Goal: Information Seeking & Learning: Learn about a topic

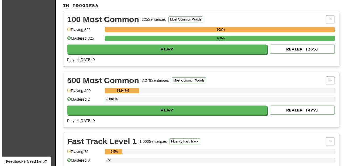
scroll to position [150, 0]
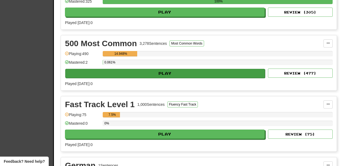
click at [193, 73] on button "Play" at bounding box center [165, 73] width 200 height 9
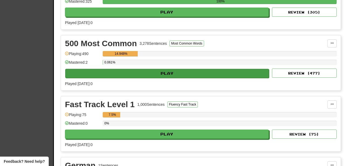
select select "********"
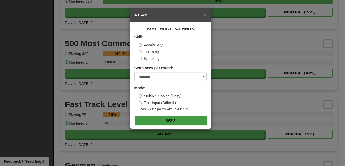
click at [184, 119] on button "Go" at bounding box center [171, 120] width 72 height 9
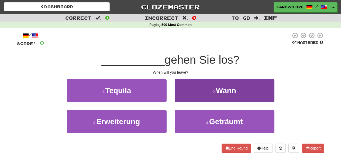
click at [208, 90] on button "2 . Wann" at bounding box center [225, 90] width 100 height 23
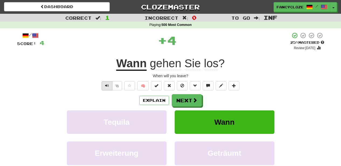
click at [106, 84] on span "Text-to-speech controls" at bounding box center [107, 86] width 4 height 4
click at [186, 102] on button "Next" at bounding box center [187, 100] width 30 height 12
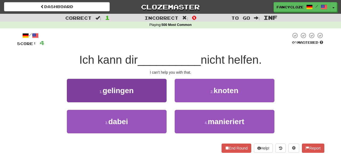
click at [132, 125] on button "3 . dabei" at bounding box center [117, 121] width 100 height 23
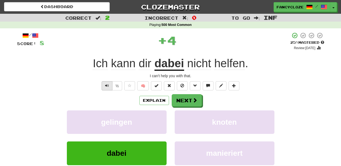
click at [109, 82] on button "Text-to-speech controls" at bounding box center [107, 85] width 11 height 9
click at [107, 84] on span "Text-to-speech controls" at bounding box center [107, 86] width 4 height 4
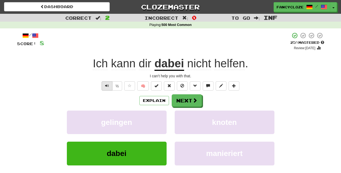
click at [106, 85] on span "Text-to-speech controls" at bounding box center [107, 86] width 4 height 4
click at [104, 85] on button "Text-to-speech controls" at bounding box center [107, 85] width 11 height 9
click at [104, 84] on button "Text-to-speech controls" at bounding box center [107, 85] width 11 height 9
click at [180, 101] on button "Next" at bounding box center [187, 100] width 30 height 12
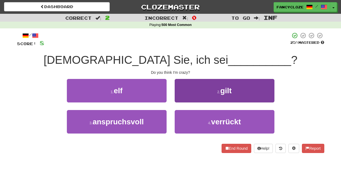
click at [210, 123] on small "4 ." at bounding box center [209, 123] width 3 height 4
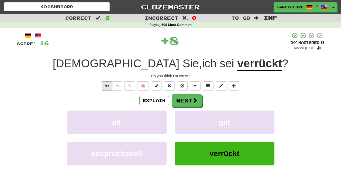
click at [105, 85] on span "Text-to-speech controls" at bounding box center [107, 86] width 4 height 4
click at [106, 84] on span "Text-to-speech controls" at bounding box center [107, 86] width 4 height 4
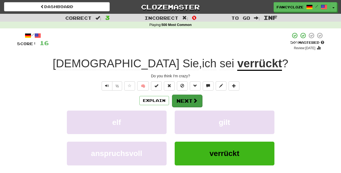
click at [196, 101] on span at bounding box center [195, 100] width 5 height 5
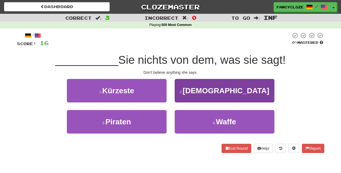
click at [193, 93] on button "2 . Glauben" at bounding box center [225, 90] width 100 height 23
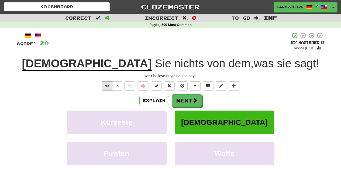
click at [108, 86] on span "Text-to-speech controls" at bounding box center [107, 86] width 4 height 4
click at [108, 85] on span "Text-to-speech controls" at bounding box center [107, 86] width 4 height 4
click at [179, 104] on button "Next" at bounding box center [187, 100] width 30 height 12
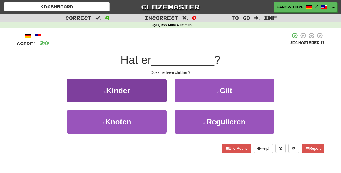
click at [139, 87] on button "1 . Kinder" at bounding box center [117, 90] width 100 height 23
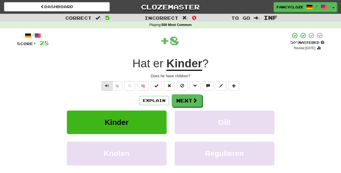
click at [104, 87] on button "Text-to-speech controls" at bounding box center [107, 85] width 11 height 9
click at [104, 86] on button "Text-to-speech controls" at bounding box center [107, 85] width 11 height 9
click at [183, 97] on button "Next" at bounding box center [187, 100] width 30 height 12
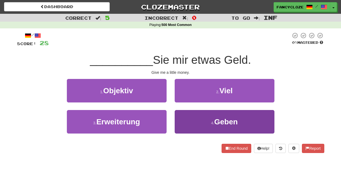
click at [201, 122] on button "4 . Geben" at bounding box center [225, 121] width 100 height 23
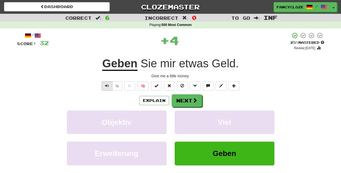
click at [103, 84] on button "Text-to-speech controls" at bounding box center [107, 85] width 11 height 9
click at [104, 84] on button "Text-to-speech controls" at bounding box center [107, 85] width 11 height 9
click at [194, 102] on span at bounding box center [195, 100] width 5 height 5
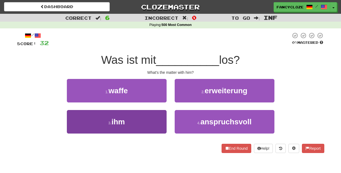
click at [138, 117] on button "3 . ihm" at bounding box center [117, 121] width 100 height 23
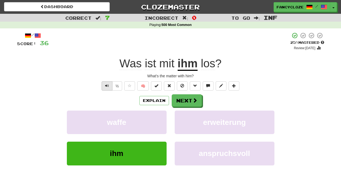
click at [107, 82] on button "Text-to-speech controls" at bounding box center [107, 85] width 11 height 9
click at [107, 83] on button "Text-to-speech controls" at bounding box center [107, 85] width 11 height 9
click at [107, 84] on span "Text-to-speech controls" at bounding box center [107, 86] width 4 height 4
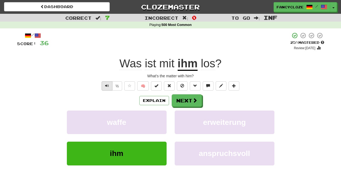
click at [108, 84] on span "Text-to-speech controls" at bounding box center [107, 86] width 4 height 4
click at [107, 85] on span "Text-to-speech controls" at bounding box center [107, 86] width 4 height 4
click at [181, 99] on button "Next" at bounding box center [187, 100] width 30 height 12
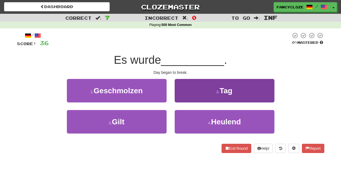
click at [207, 92] on button "2 . Tag" at bounding box center [225, 90] width 100 height 23
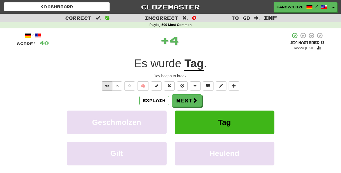
click at [109, 84] on button "Text-to-speech controls" at bounding box center [107, 85] width 11 height 9
click at [108, 84] on span "Text-to-speech controls" at bounding box center [107, 86] width 4 height 4
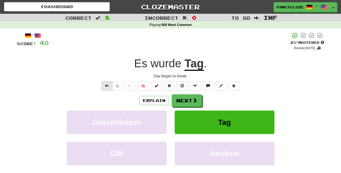
click at [107, 84] on span "Text-to-speech controls" at bounding box center [107, 86] width 4 height 4
click at [187, 102] on button "Next" at bounding box center [187, 100] width 30 height 12
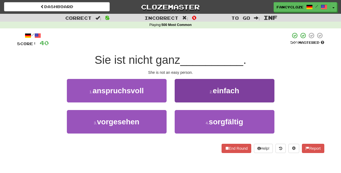
click at [195, 97] on button "2 . einfach" at bounding box center [225, 90] width 100 height 23
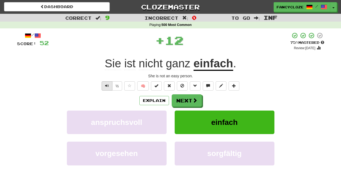
click at [108, 82] on button "Text-to-speech controls" at bounding box center [107, 85] width 11 height 9
click at [107, 84] on span "Text-to-speech controls" at bounding box center [107, 86] width 4 height 4
click at [108, 84] on span "Text-to-speech controls" at bounding box center [107, 86] width 4 height 4
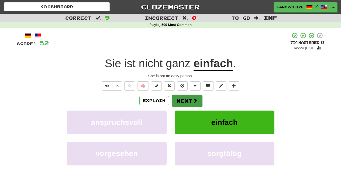
click at [180, 100] on button "Next" at bounding box center [187, 100] width 30 height 12
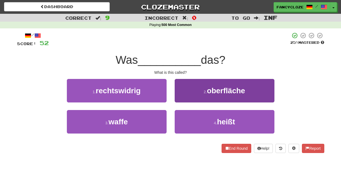
drag, startPoint x: 200, startPoint y: 119, endPoint x: 207, endPoint y: 122, distance: 7.5
click at [200, 120] on button "4 . heißt" at bounding box center [225, 121] width 100 height 23
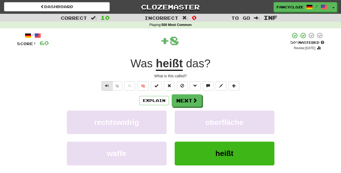
click at [105, 84] on span "Text-to-speech controls" at bounding box center [107, 86] width 4 height 4
click at [107, 85] on span "Text-to-speech controls" at bounding box center [107, 86] width 4 height 4
click at [107, 84] on span "Text-to-speech controls" at bounding box center [107, 86] width 4 height 4
click at [107, 82] on button "Text-to-speech controls" at bounding box center [107, 85] width 11 height 9
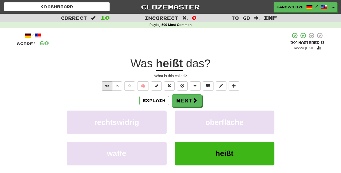
click at [107, 82] on button "Text-to-speech controls" at bounding box center [107, 85] width 11 height 9
click at [109, 84] on button "Text-to-speech controls" at bounding box center [107, 85] width 11 height 9
click at [108, 84] on span "Text-to-speech controls" at bounding box center [107, 86] width 4 height 4
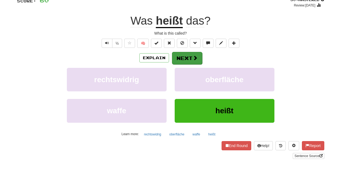
scroll to position [77, 0]
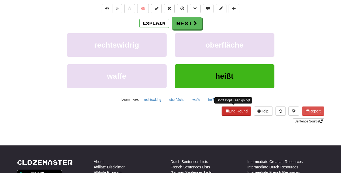
click at [235, 111] on button "End Round" at bounding box center [237, 110] width 30 height 9
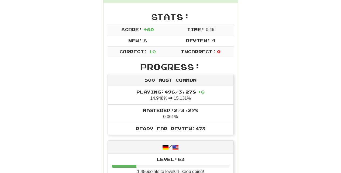
scroll to position [0, 0]
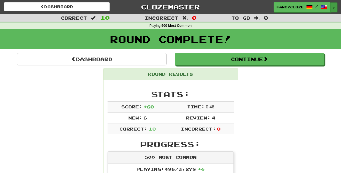
click at [335, 6] on button "Toggle Dropdown" at bounding box center [333, 7] width 7 height 10
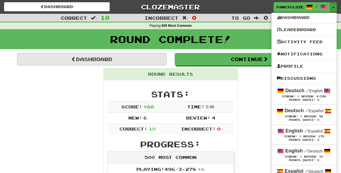
click at [89, 60] on link "Dashboard" at bounding box center [92, 59] width 150 height 12
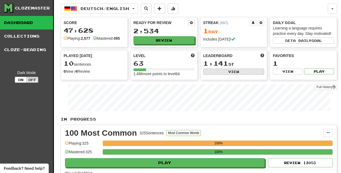
click at [234, 71] on button "View" at bounding box center [233, 71] width 61 height 6
select select "**********"
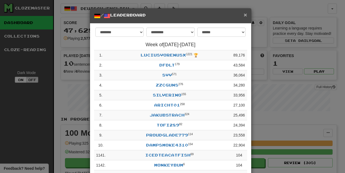
click at [245, 16] on span "×" at bounding box center [245, 15] width 3 height 6
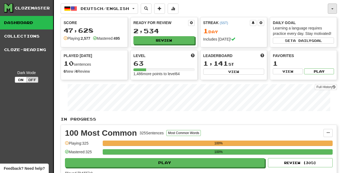
click at [332, 9] on span "button" at bounding box center [332, 8] width 2 height 1
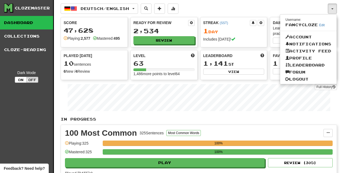
click at [257, 9] on div "Deutsch / English Deutsch / English Streak: 1 Review: 2,534 Points today: 60 De…" at bounding box center [194, 9] width 267 height 10
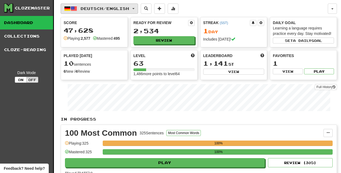
click at [137, 10] on button "Deutsch / English" at bounding box center [99, 9] width 77 height 10
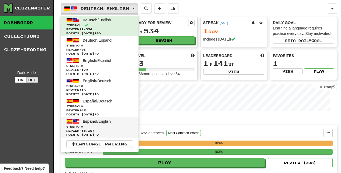
click at [93, 125] on span "Streak: 0" at bounding box center [99, 126] width 67 height 4
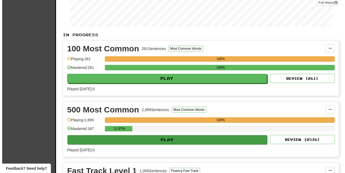
scroll to position [121, 0]
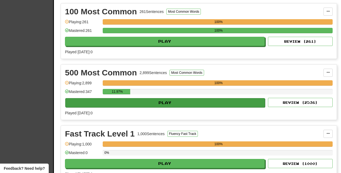
click at [167, 105] on button "Play" at bounding box center [165, 102] width 200 height 9
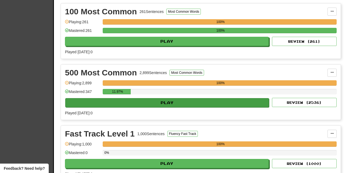
select select "********"
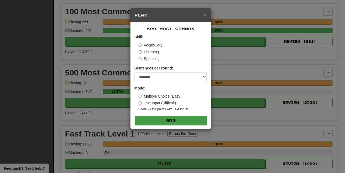
click at [167, 116] on button "Go" at bounding box center [171, 120] width 72 height 9
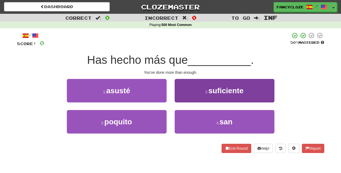
click at [220, 92] on span "suficiente" at bounding box center [225, 90] width 35 height 8
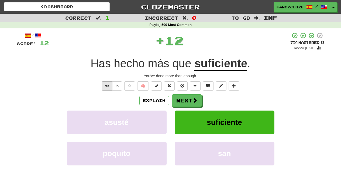
click at [106, 85] on span "Text-to-speech controls" at bounding box center [107, 86] width 4 height 4
click at [107, 84] on span "Text-to-speech controls" at bounding box center [107, 86] width 4 height 4
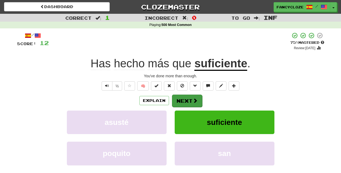
click at [183, 96] on button "Next" at bounding box center [187, 100] width 30 height 12
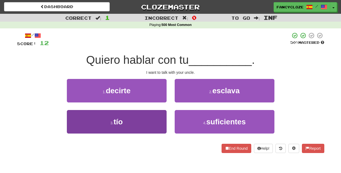
click at [126, 122] on button "3 . tío" at bounding box center [117, 121] width 100 height 23
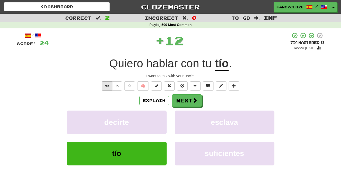
click at [108, 86] on span "Text-to-speech controls" at bounding box center [107, 86] width 4 height 4
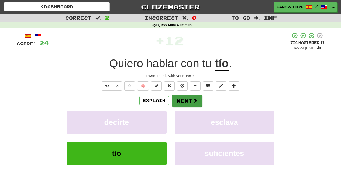
click at [185, 102] on button "Next" at bounding box center [187, 100] width 30 height 12
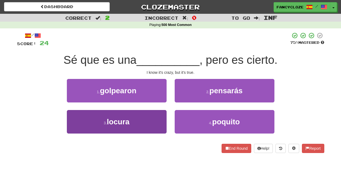
click at [129, 121] on span "locura" at bounding box center [118, 121] width 23 height 8
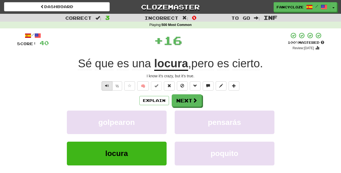
click at [104, 84] on button "Text-to-speech controls" at bounding box center [107, 85] width 11 height 9
click at [106, 84] on span "Text-to-speech controls" at bounding box center [107, 86] width 4 height 4
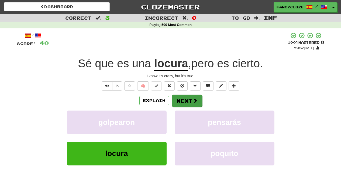
click at [186, 100] on button "Next" at bounding box center [187, 100] width 30 height 12
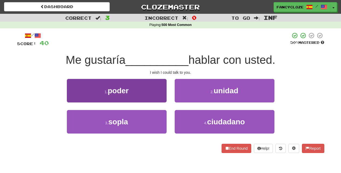
click at [137, 94] on button "1 . poder" at bounding box center [117, 90] width 100 height 23
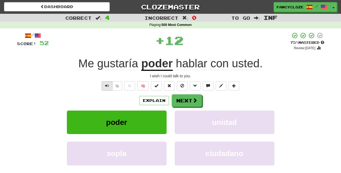
click at [105, 86] on span "Text-to-speech controls" at bounding box center [107, 86] width 4 height 4
click at [102, 84] on button "Text-to-speech controls" at bounding box center [107, 85] width 11 height 9
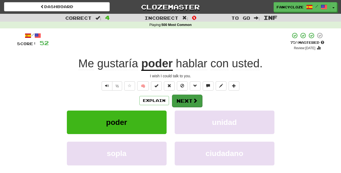
click at [180, 98] on button "Next" at bounding box center [187, 100] width 30 height 12
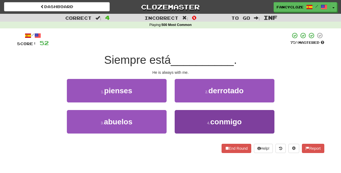
click at [211, 118] on span "conmigo" at bounding box center [226, 121] width 32 height 8
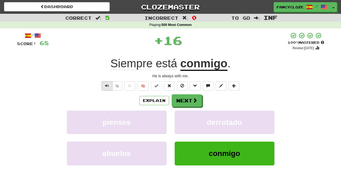
click at [106, 85] on span "Text-to-speech controls" at bounding box center [107, 86] width 4 height 4
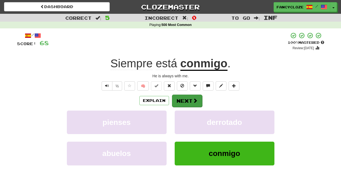
click at [193, 100] on span at bounding box center [195, 100] width 5 height 5
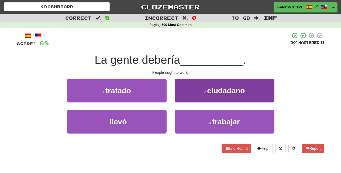
drag, startPoint x: 220, startPoint y: 125, endPoint x: 223, endPoint y: 125, distance: 3.0
click at [220, 125] on span "trabajar" at bounding box center [226, 121] width 28 height 8
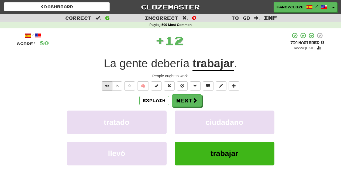
click at [105, 84] on span "Text-to-speech controls" at bounding box center [107, 86] width 4 height 4
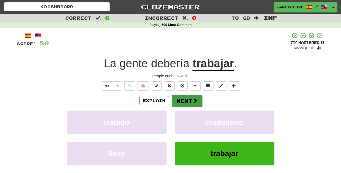
click at [180, 97] on button "Next" at bounding box center [187, 100] width 30 height 12
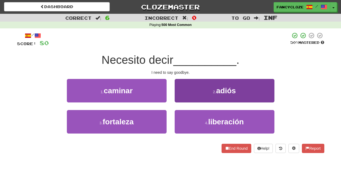
click at [190, 94] on button "2 . adiós" at bounding box center [225, 90] width 100 height 23
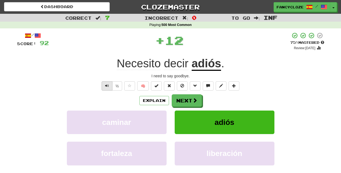
click at [106, 84] on span "Text-to-speech controls" at bounding box center [107, 86] width 4 height 4
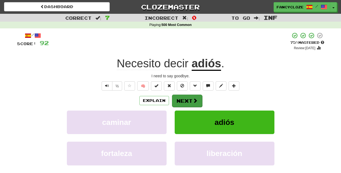
click at [187, 97] on button "Next" at bounding box center [187, 100] width 30 height 12
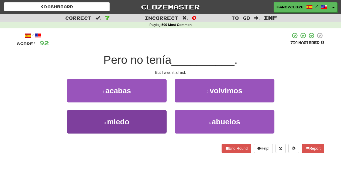
click at [117, 122] on span "miedo" at bounding box center [118, 121] width 22 height 8
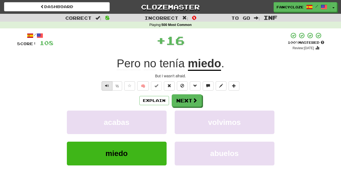
click at [102, 85] on button "Text-to-speech controls" at bounding box center [107, 85] width 11 height 9
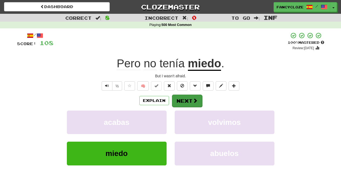
click at [181, 98] on button "Next" at bounding box center [187, 100] width 30 height 12
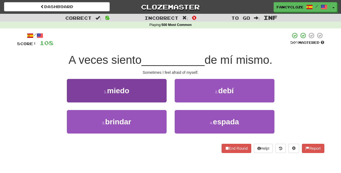
click at [126, 89] on span "miedo" at bounding box center [118, 90] width 22 height 8
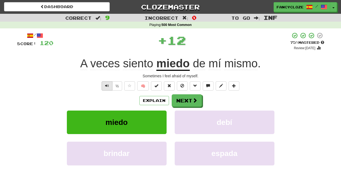
click at [104, 86] on button "Text-to-speech controls" at bounding box center [107, 85] width 11 height 9
drag, startPoint x: 104, startPoint y: 86, endPoint x: 111, endPoint y: 87, distance: 6.3
click at [105, 87] on button "Text-to-speech controls" at bounding box center [107, 85] width 11 height 9
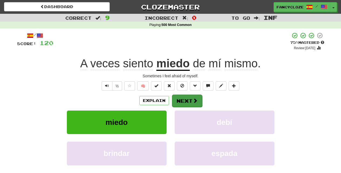
click at [189, 99] on button "Next" at bounding box center [187, 100] width 30 height 12
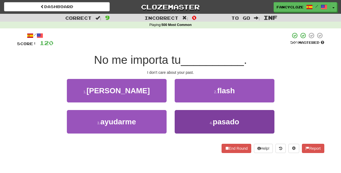
click at [214, 119] on span "pasado" at bounding box center [226, 121] width 26 height 8
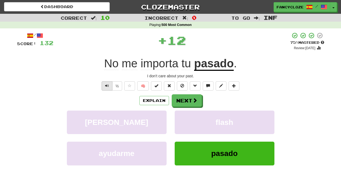
click at [109, 84] on button "Text-to-speech controls" at bounding box center [107, 85] width 11 height 9
click at [108, 84] on button "Text-to-speech controls" at bounding box center [107, 85] width 11 height 9
click at [108, 84] on span "Text-to-speech controls" at bounding box center [107, 86] width 4 height 4
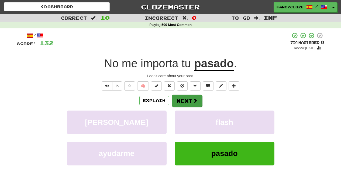
click at [184, 97] on button "Next" at bounding box center [187, 100] width 30 height 12
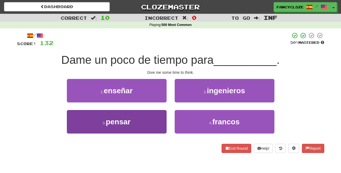
click at [146, 122] on button "3 . pensar" at bounding box center [117, 121] width 100 height 23
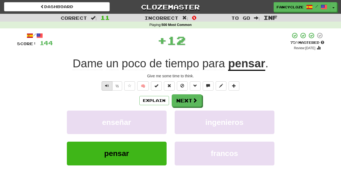
click at [106, 82] on button "Text-to-speech controls" at bounding box center [107, 85] width 11 height 9
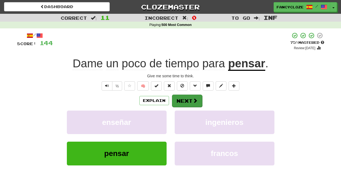
click at [189, 99] on button "Next" at bounding box center [187, 100] width 30 height 12
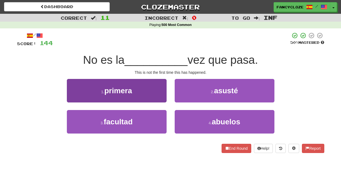
click at [129, 93] on span "primera" at bounding box center [118, 90] width 28 height 8
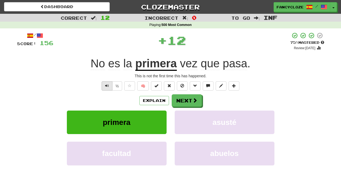
click at [108, 85] on span "Text-to-speech controls" at bounding box center [107, 86] width 4 height 4
